Goal: Information Seeking & Learning: Learn about a topic

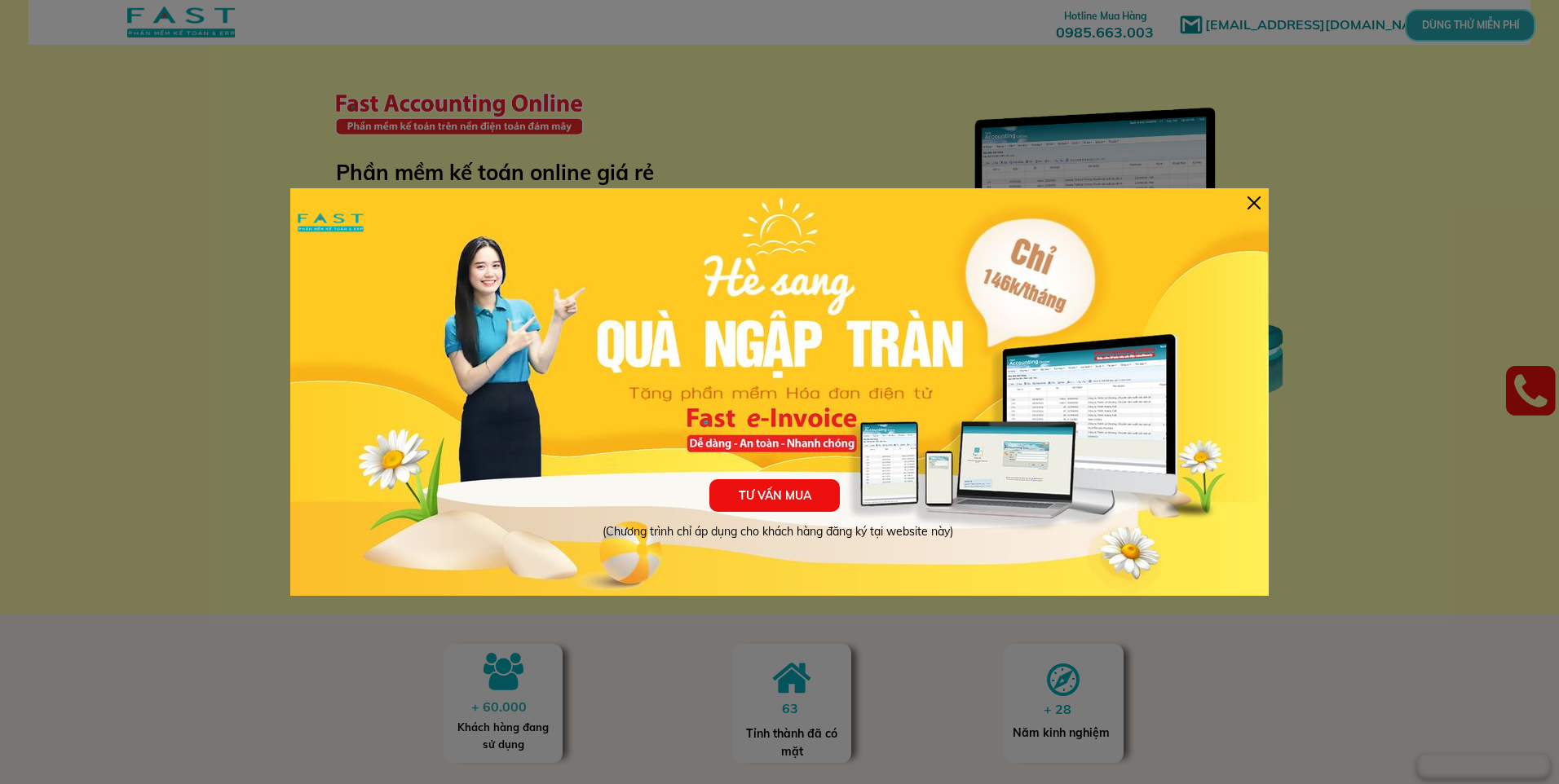
click at [1246, 201] on div "TƯ VẤN MUA (Chương trình chỉ áp dụng cho khách hàng đăng ký tại website này)" at bounding box center [779, 392] width 978 height 407
click at [1246, 206] on div "TƯ VẤN MUA (Chương trình chỉ áp dụng cho khách hàng đăng ký tại website này)" at bounding box center [779, 392] width 978 height 407
click at [1253, 206] on div at bounding box center [1254, 203] width 13 height 13
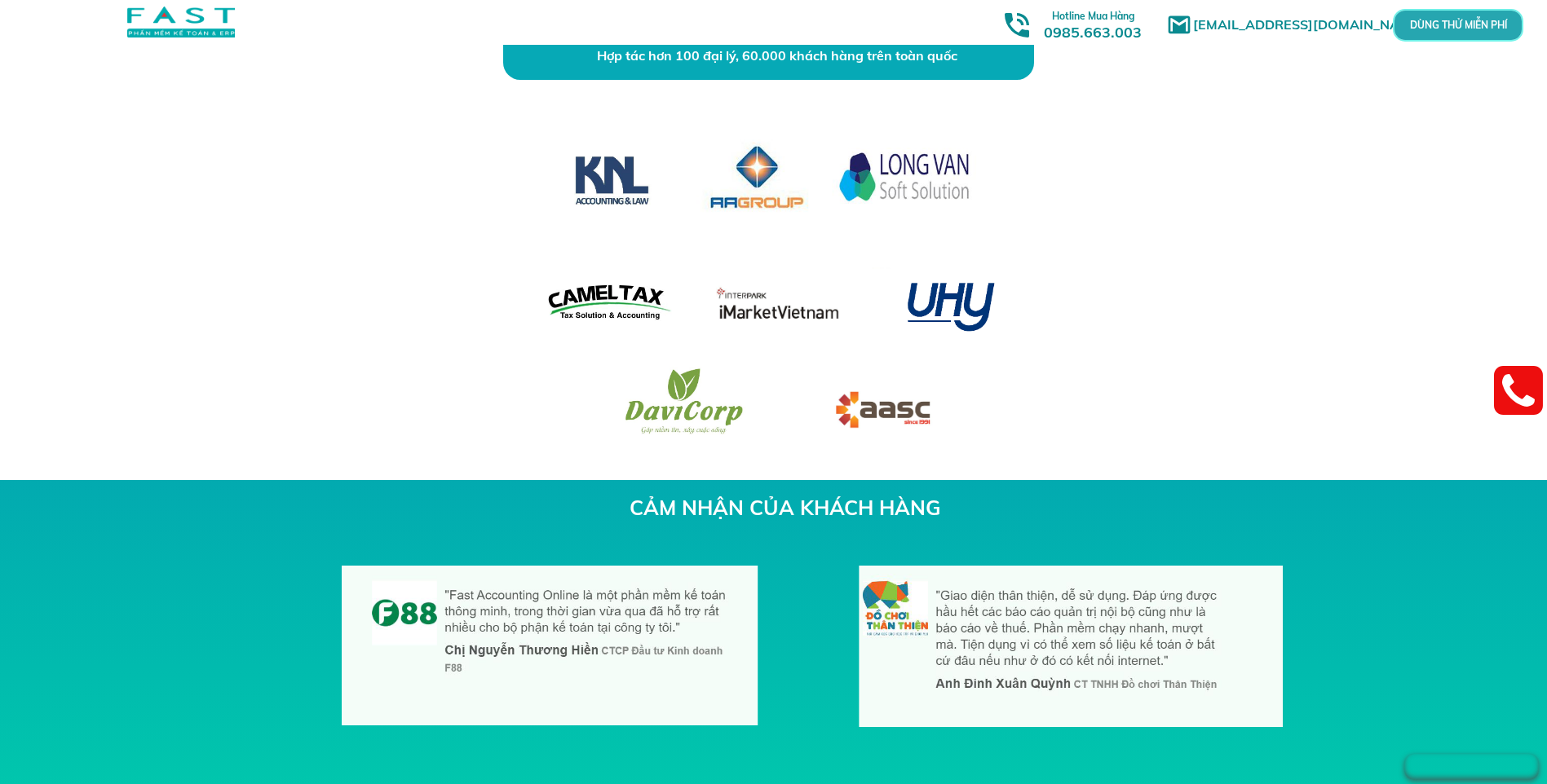
scroll to position [5217, 0]
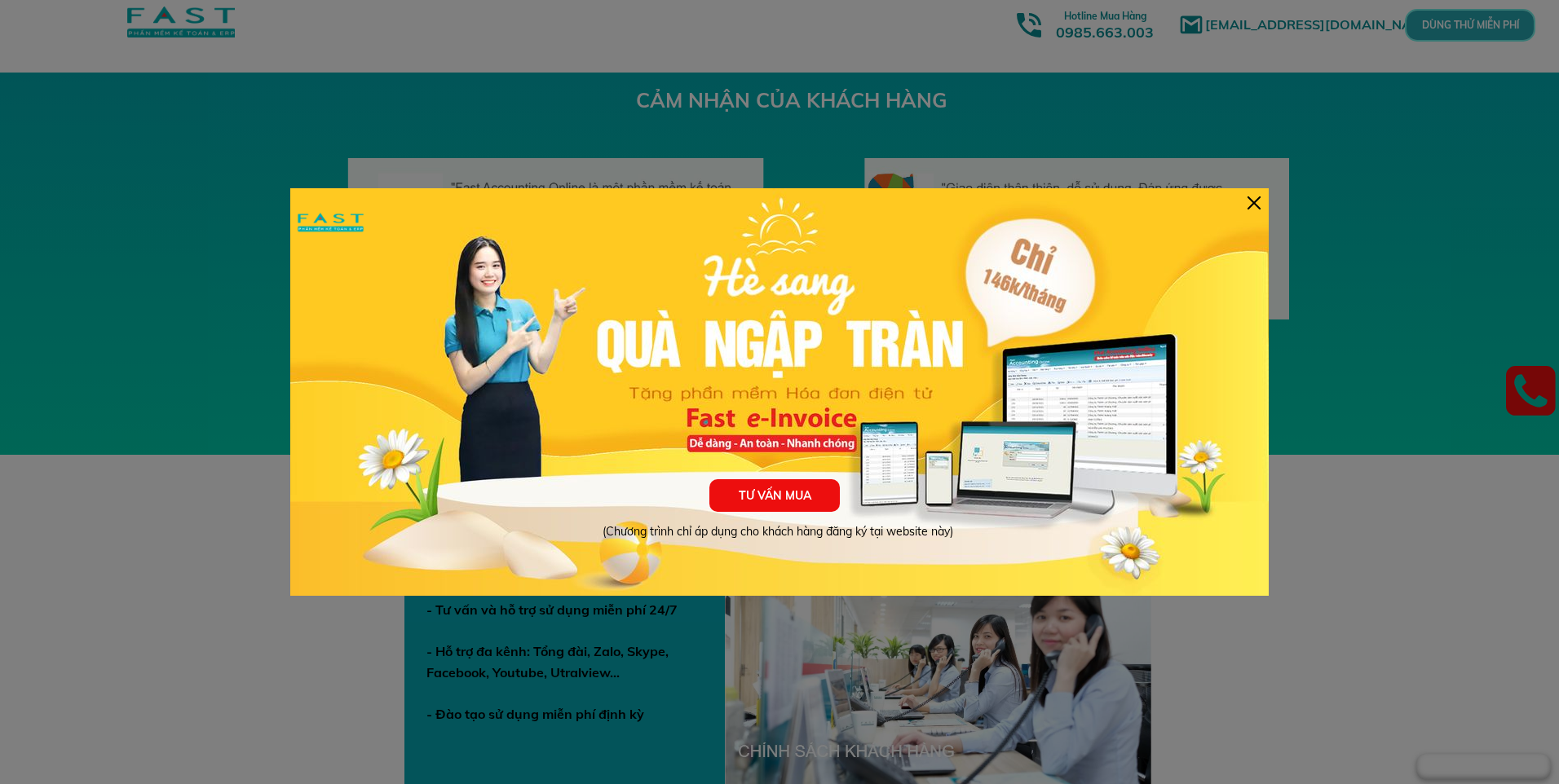
click at [611, 200] on div at bounding box center [1254, 203] width 13 height 13
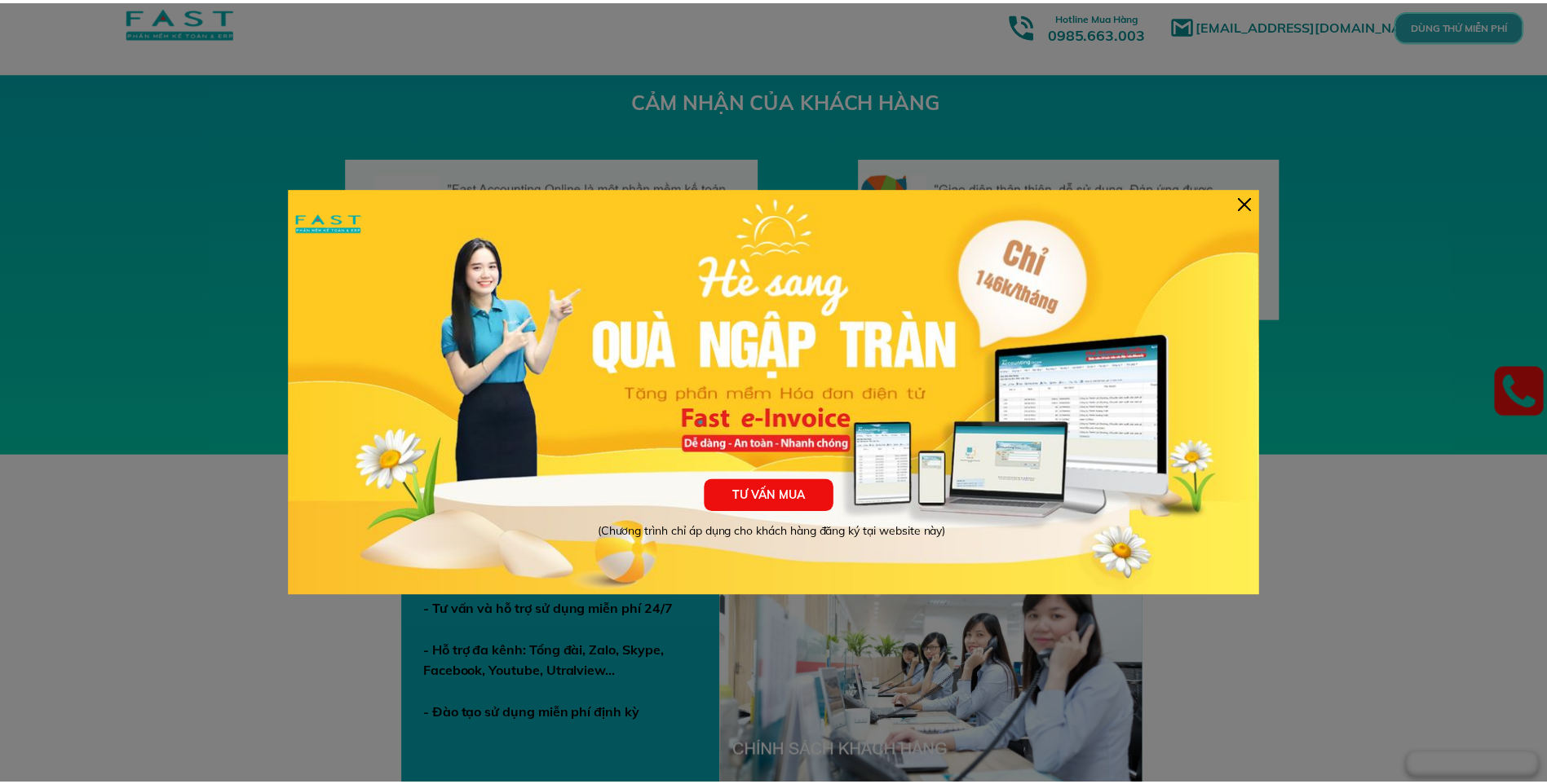
scroll to position [5217, 0]
